Goal: Navigation & Orientation: Find specific page/section

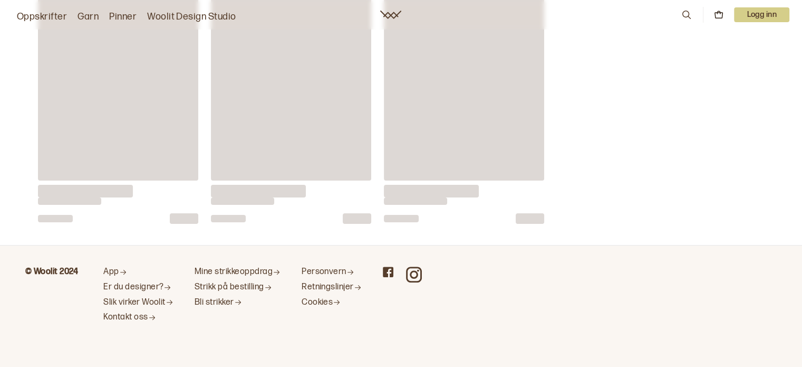
scroll to position [9901, 0]
click at [130, 313] on link "Kontakt oss" at bounding box center [138, 318] width 70 height 11
click at [155, 316] on icon "Kontakt oss" at bounding box center [152, 318] width 6 height 5
click at [414, 277] on icon at bounding box center [414, 275] width 16 height 16
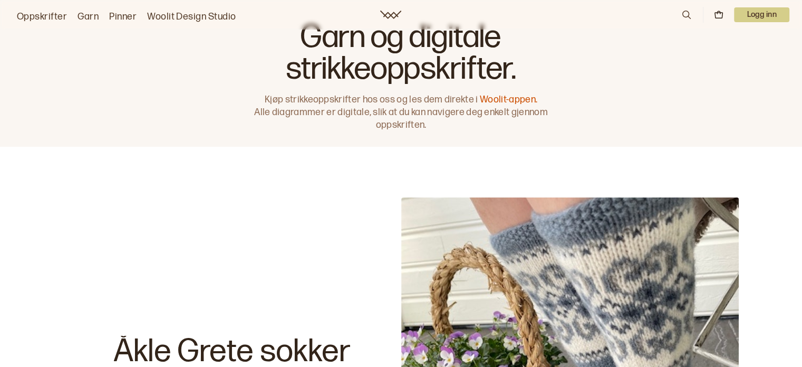
click at [225, 14] on link "Woolit Design Studio" at bounding box center [191, 16] width 89 height 15
